Goal: Information Seeking & Learning: Check status

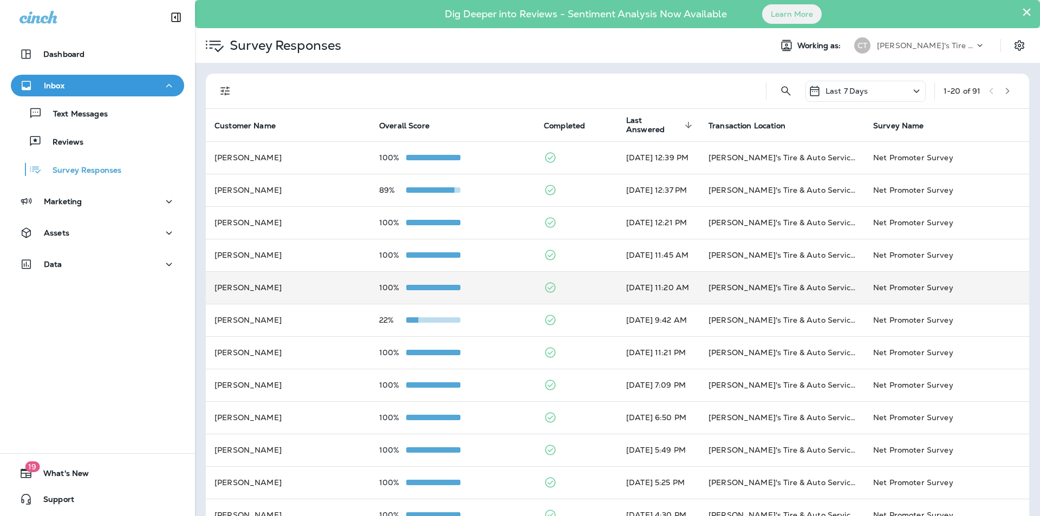
click at [475, 286] on div "100%" at bounding box center [452, 287] width 147 height 9
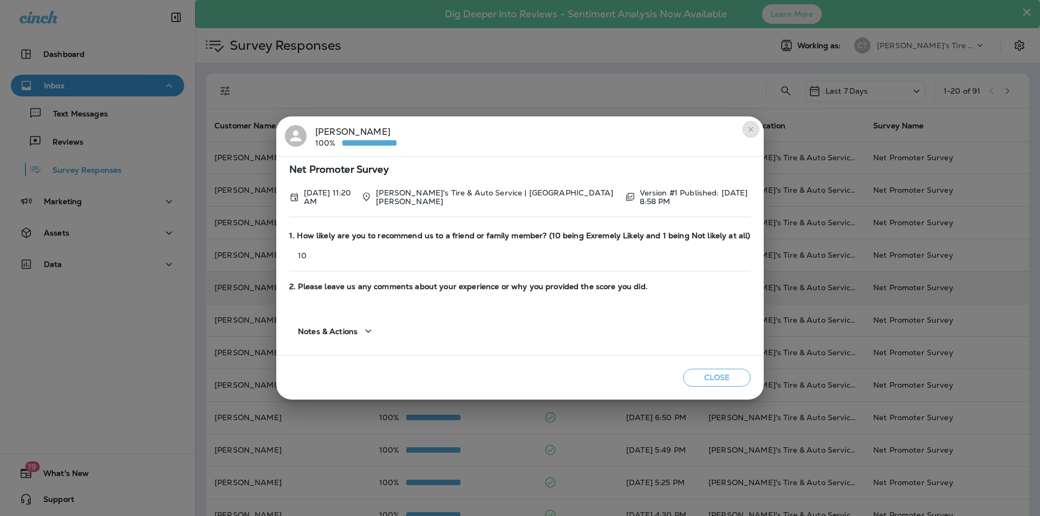
click at [751, 127] on icon "close" at bounding box center [750, 129] width 9 height 9
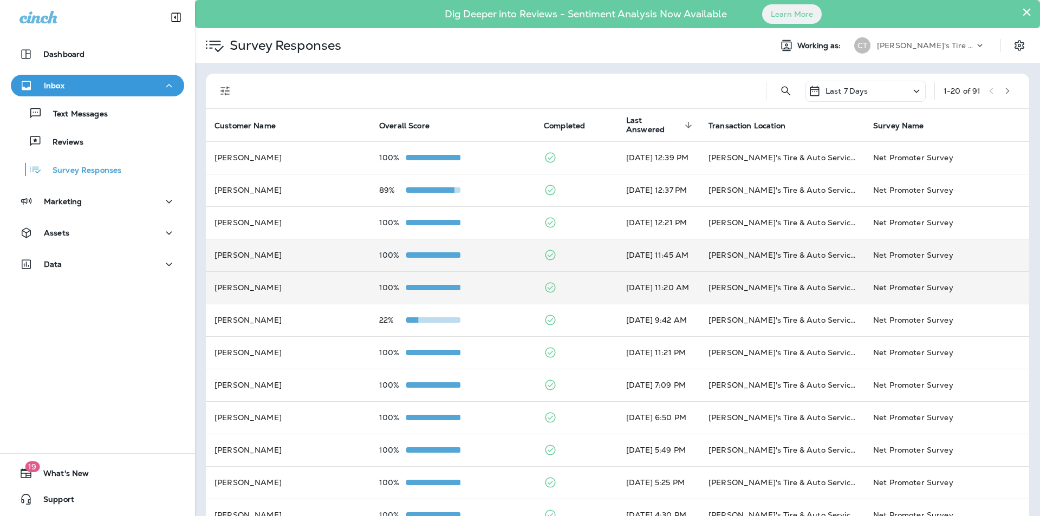
click at [502, 251] on div "100%" at bounding box center [452, 255] width 147 height 9
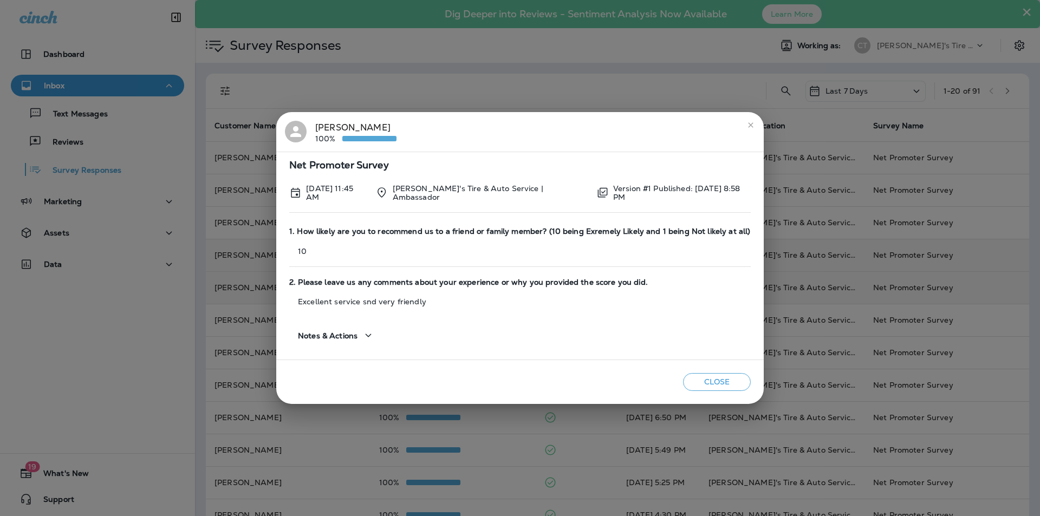
click at [751, 125] on icon "close" at bounding box center [750, 124] width 5 height 5
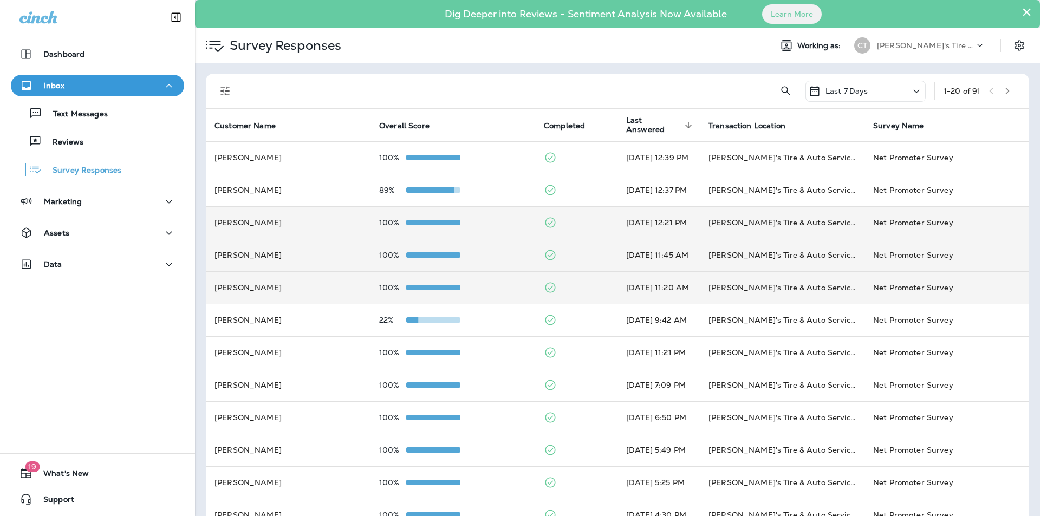
click at [498, 220] on div "100%" at bounding box center [452, 222] width 147 height 9
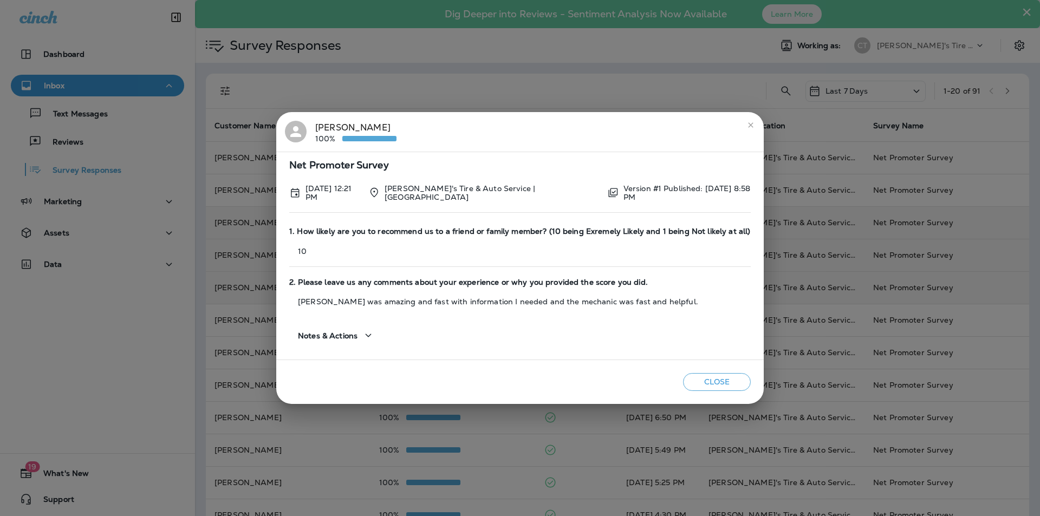
click at [483, 80] on div "[PERSON_NAME] 100% Net Promoter Survey [DATE] 12:21 PM [PERSON_NAME]'s Tire & A…" at bounding box center [520, 258] width 1040 height 516
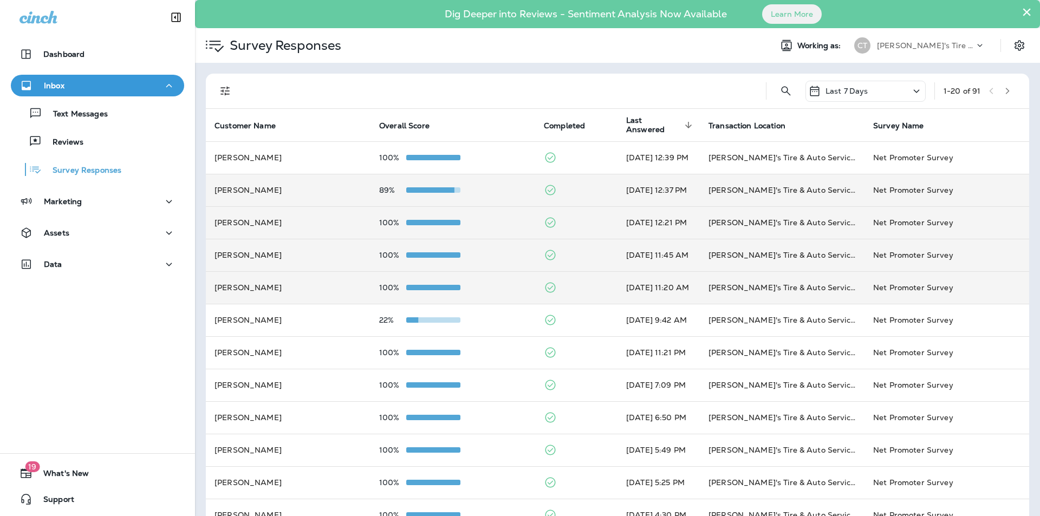
click at [488, 190] on div "89%" at bounding box center [452, 190] width 147 height 9
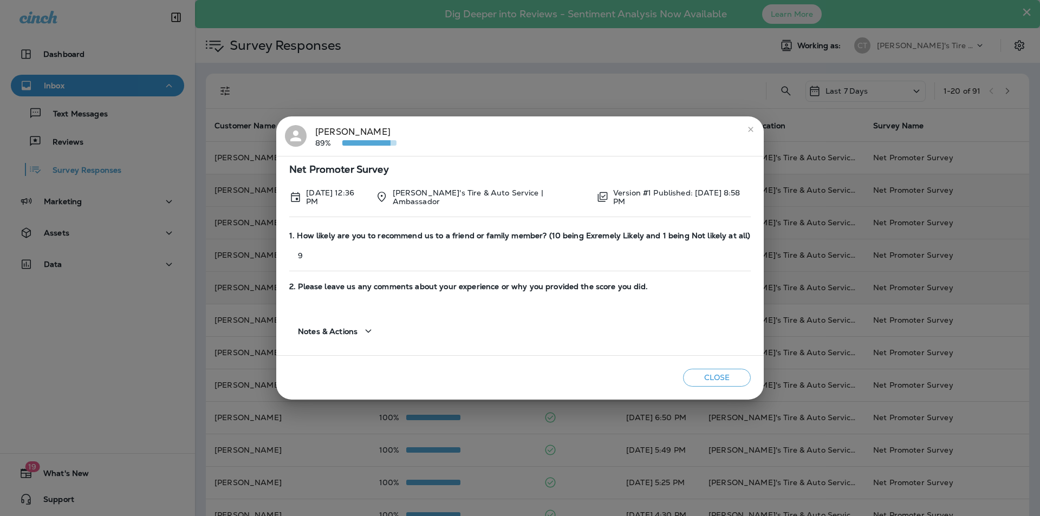
click at [752, 129] on icon "close" at bounding box center [750, 129] width 9 height 9
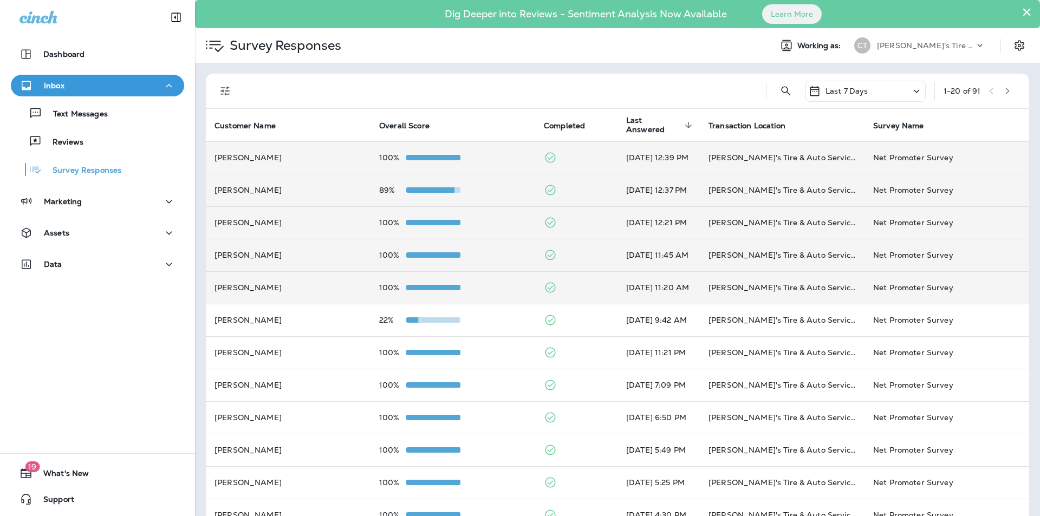
click at [481, 151] on td "100%" at bounding box center [452, 157] width 165 height 32
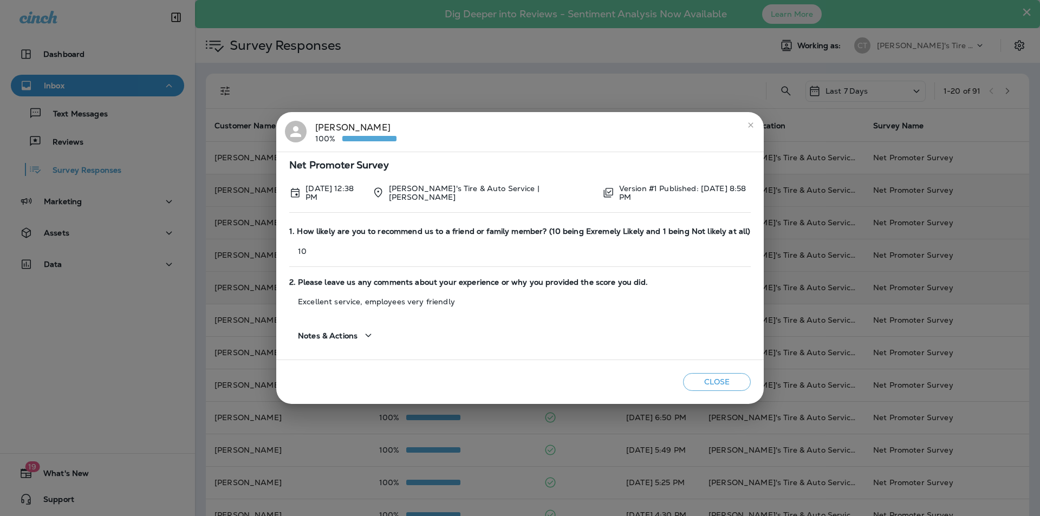
click at [748, 125] on icon "close" at bounding box center [750, 124] width 5 height 5
